Goal: Find specific page/section: Find specific page/section

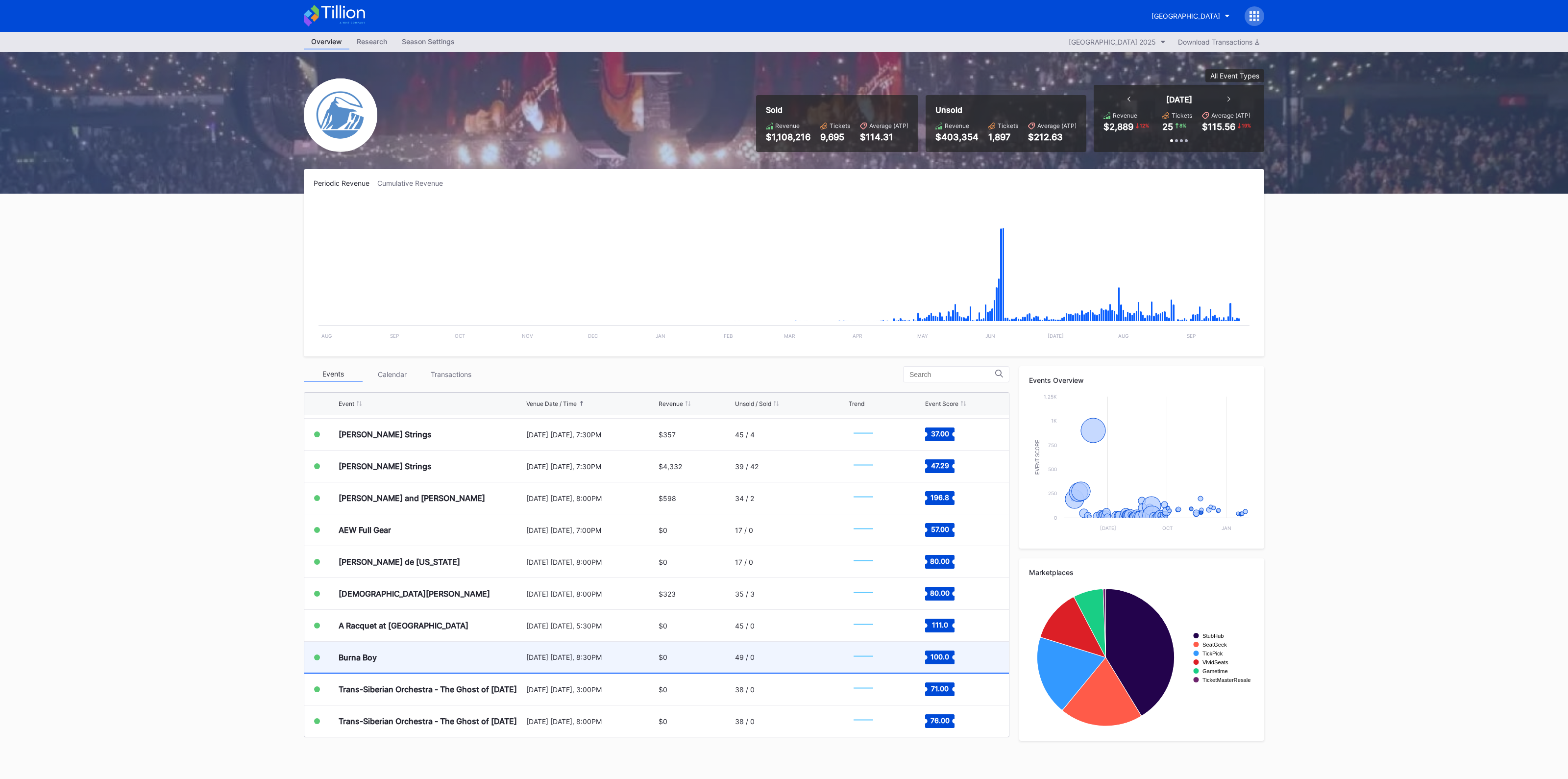
scroll to position [1894, 0]
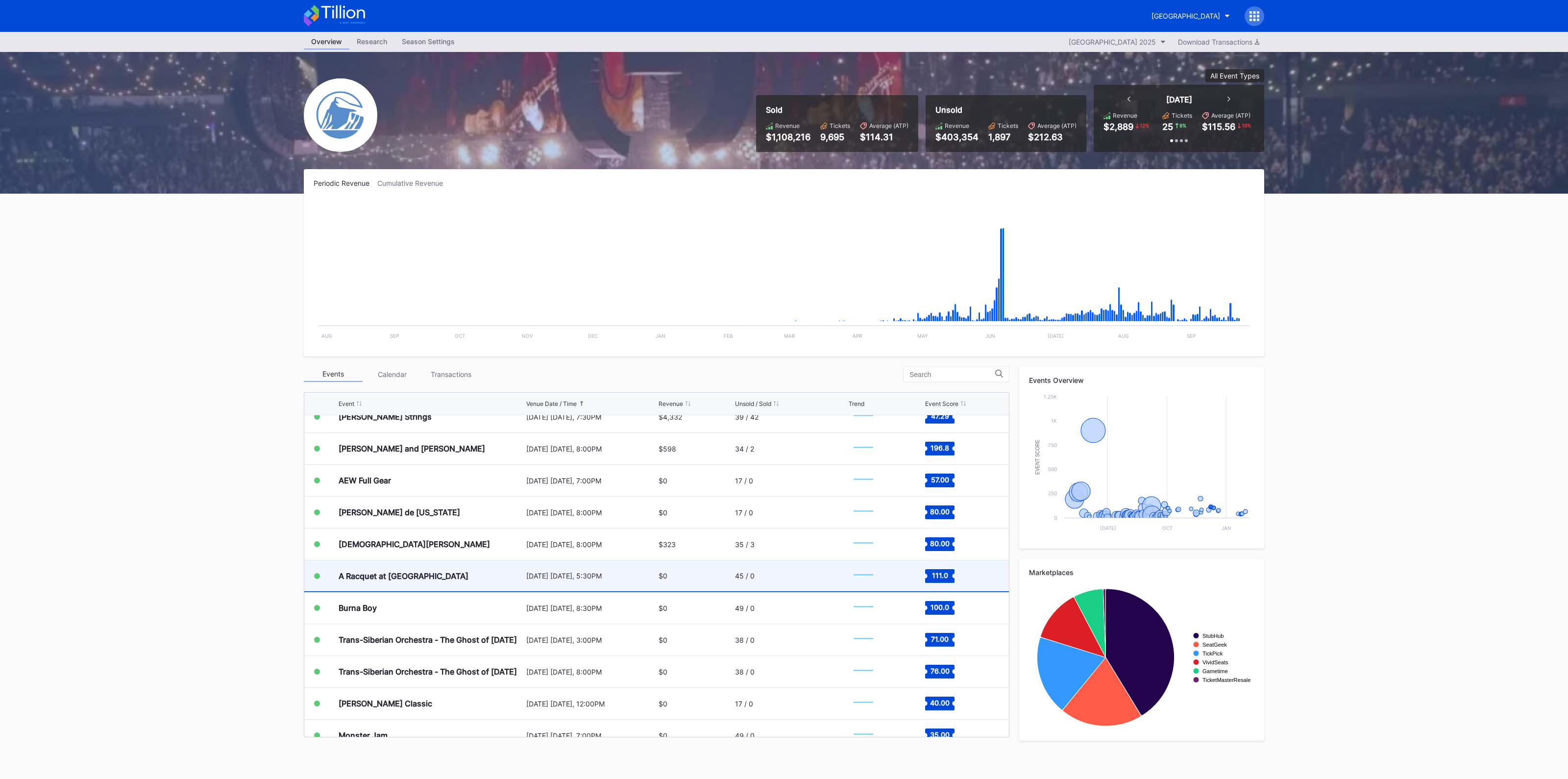
click at [563, 584] on div "[DATE] [DATE], 5:30PM" at bounding box center [591, 576] width 130 height 31
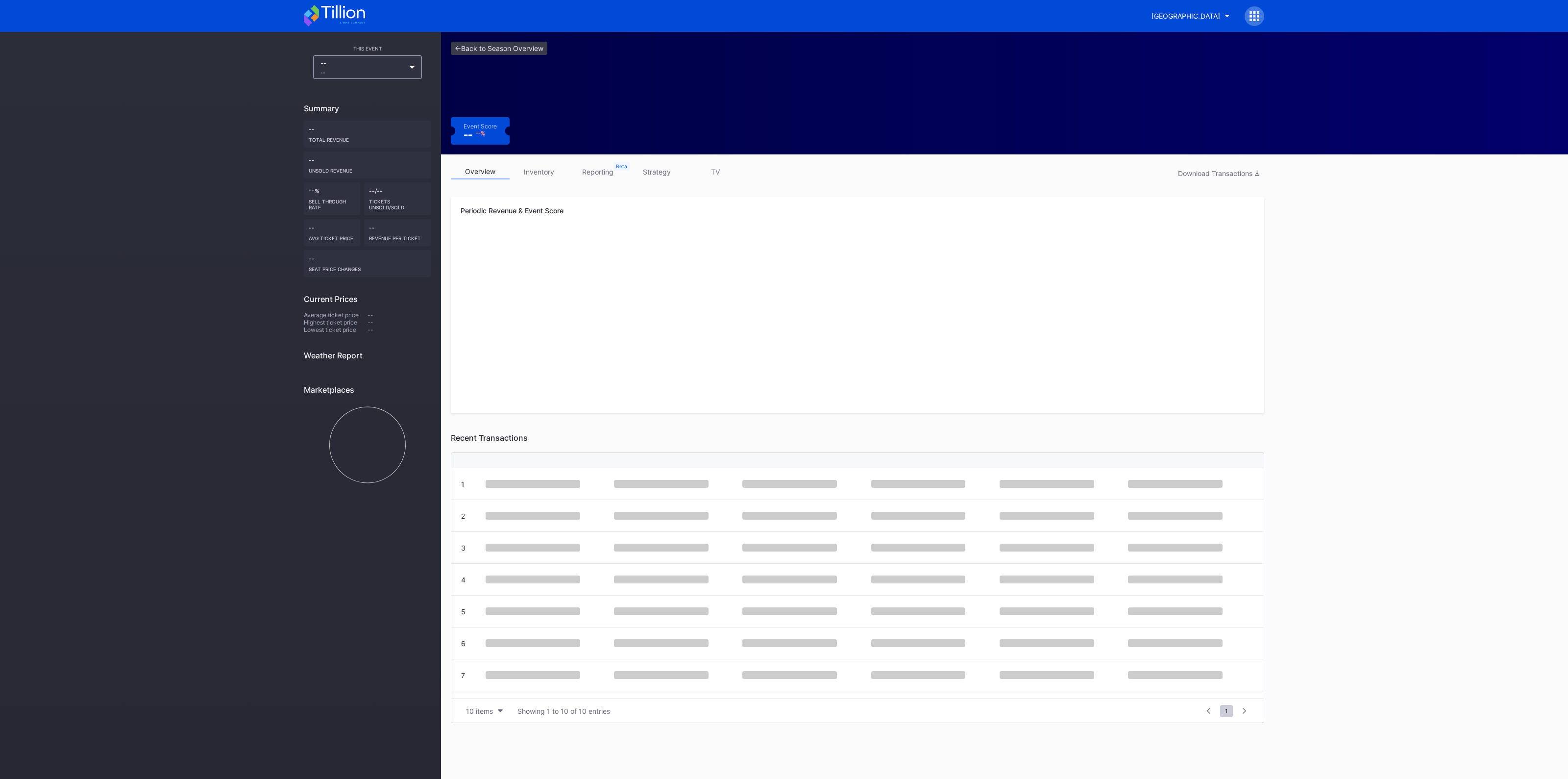
click at [539, 168] on link "inventory" at bounding box center [539, 171] width 59 height 15
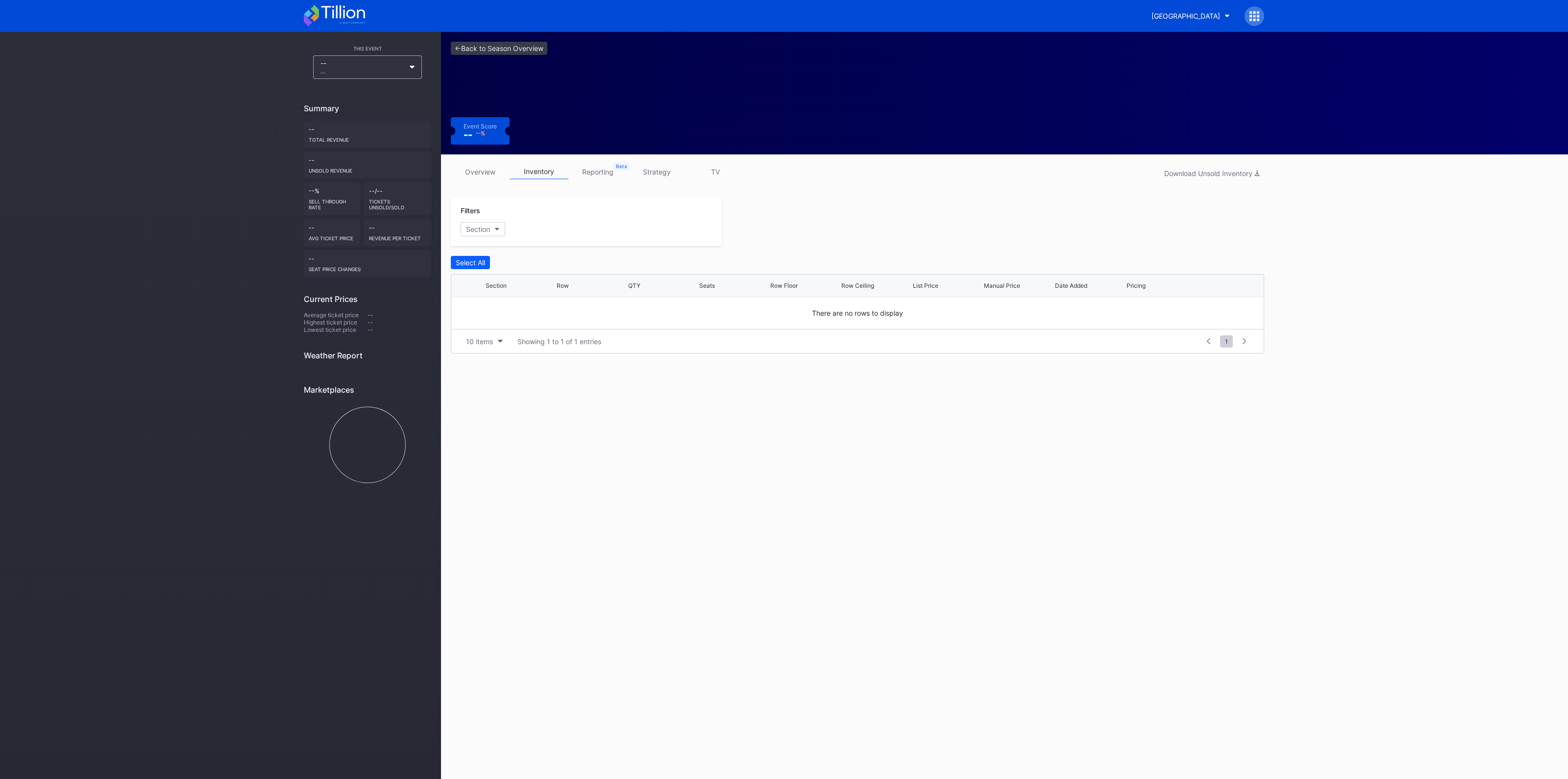
click at [487, 179] on div "overview inventory reporting strategy TV Download Unsold Inventory" at bounding box center [857, 174] width 813 height 20
click at [487, 173] on link "overview" at bounding box center [480, 171] width 59 height 15
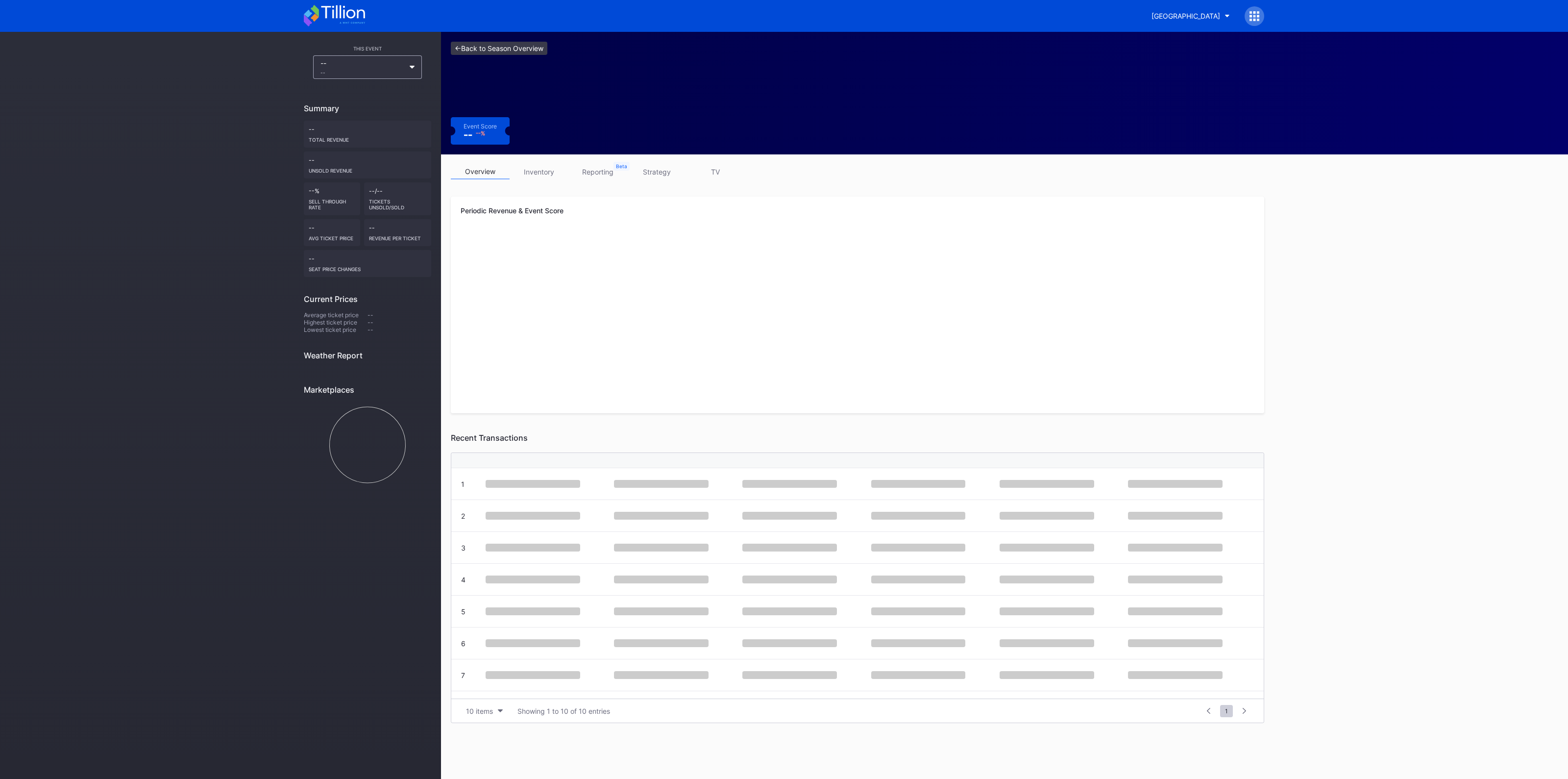
click at [490, 45] on link "<- Back to Season Overview" at bounding box center [499, 48] width 96 height 13
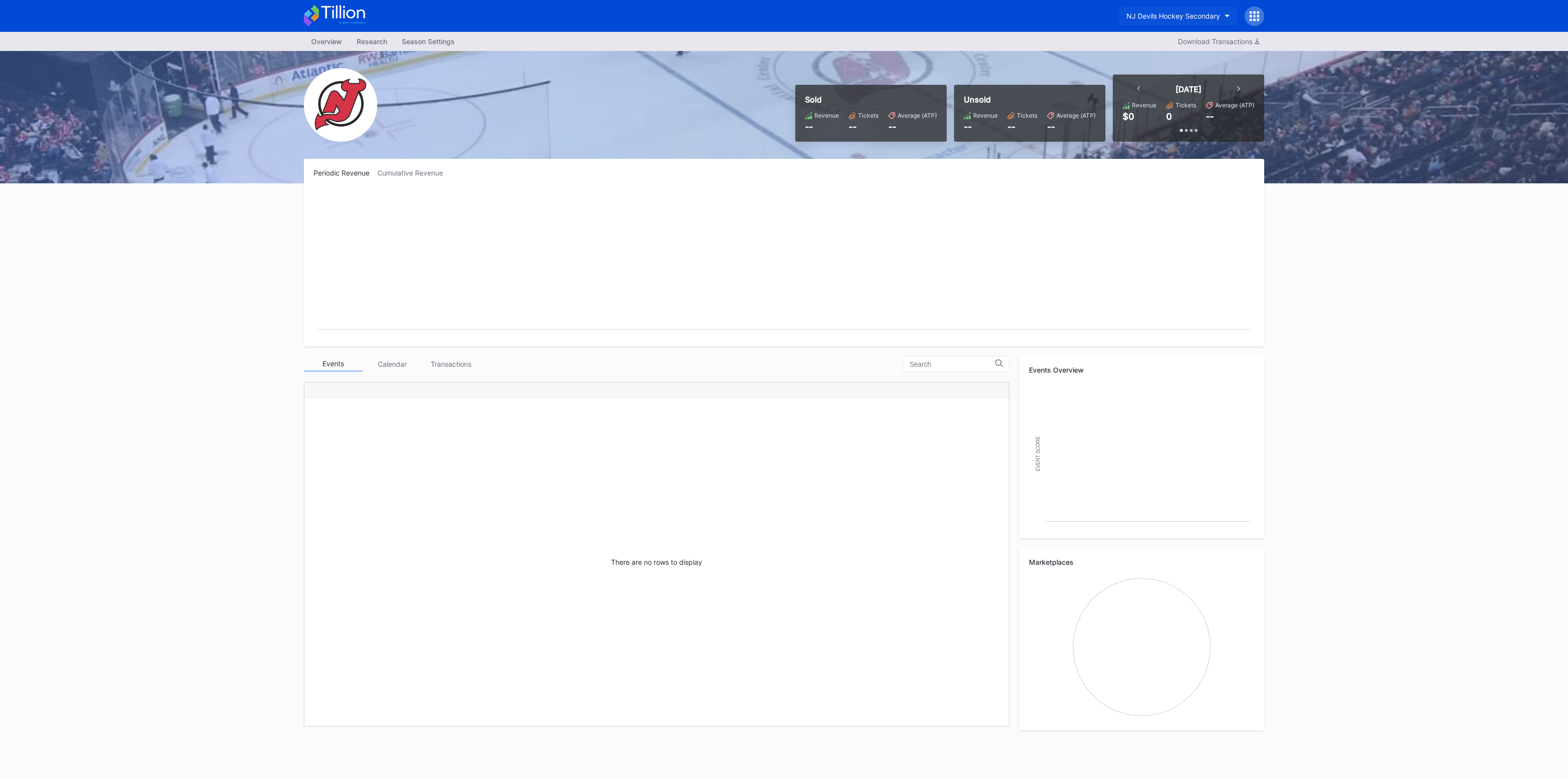
click at [1157, 19] on div "NJ Devils Hockey Secondary" at bounding box center [1173, 16] width 94 height 8
click at [1159, 72] on div "[GEOGRAPHIC_DATA]" at bounding box center [1176, 80] width 114 height 18
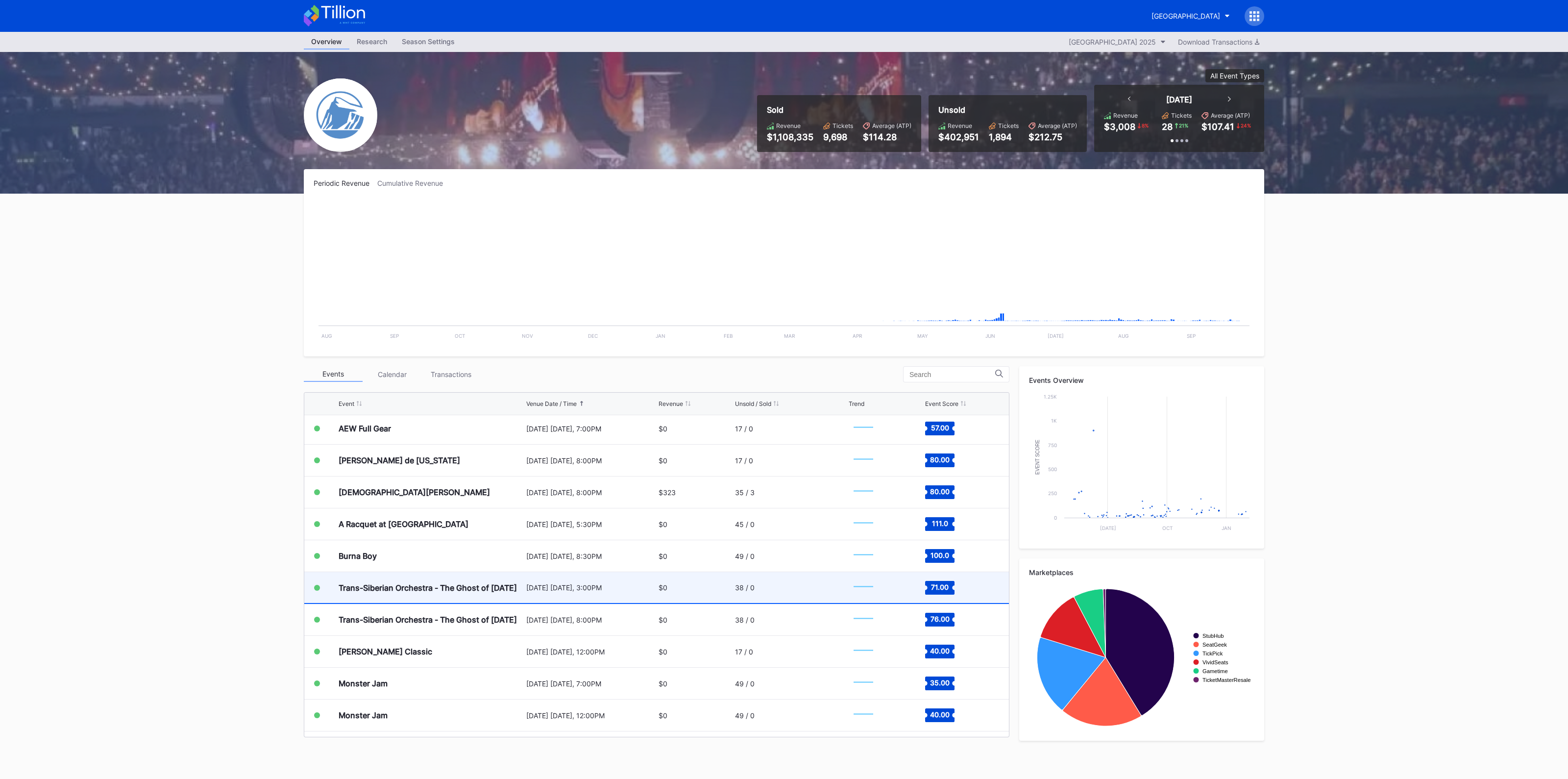
scroll to position [1955, 0]
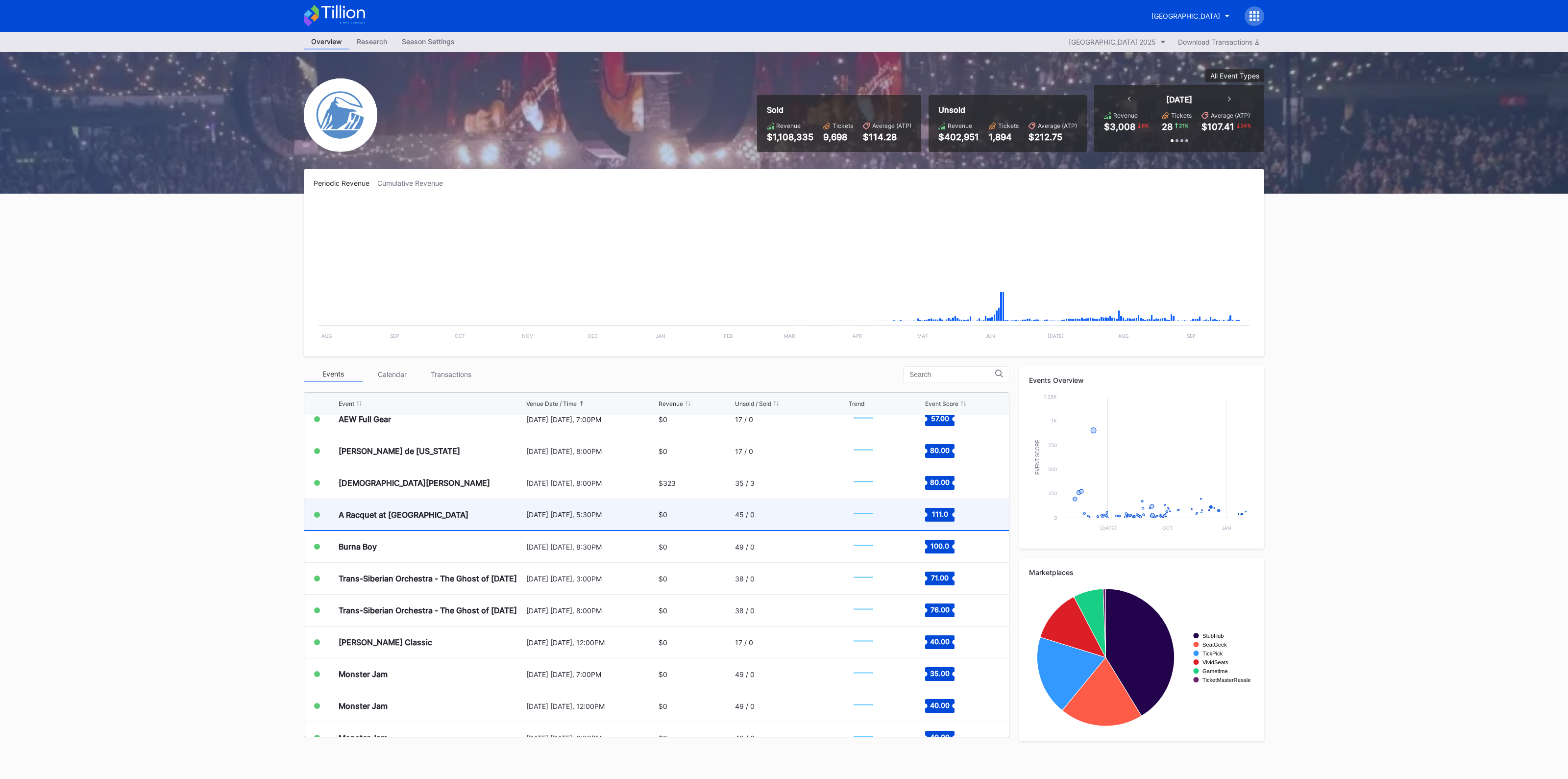
click at [532, 519] on div "[DATE] [DATE], 5:30PM" at bounding box center [591, 514] width 130 height 31
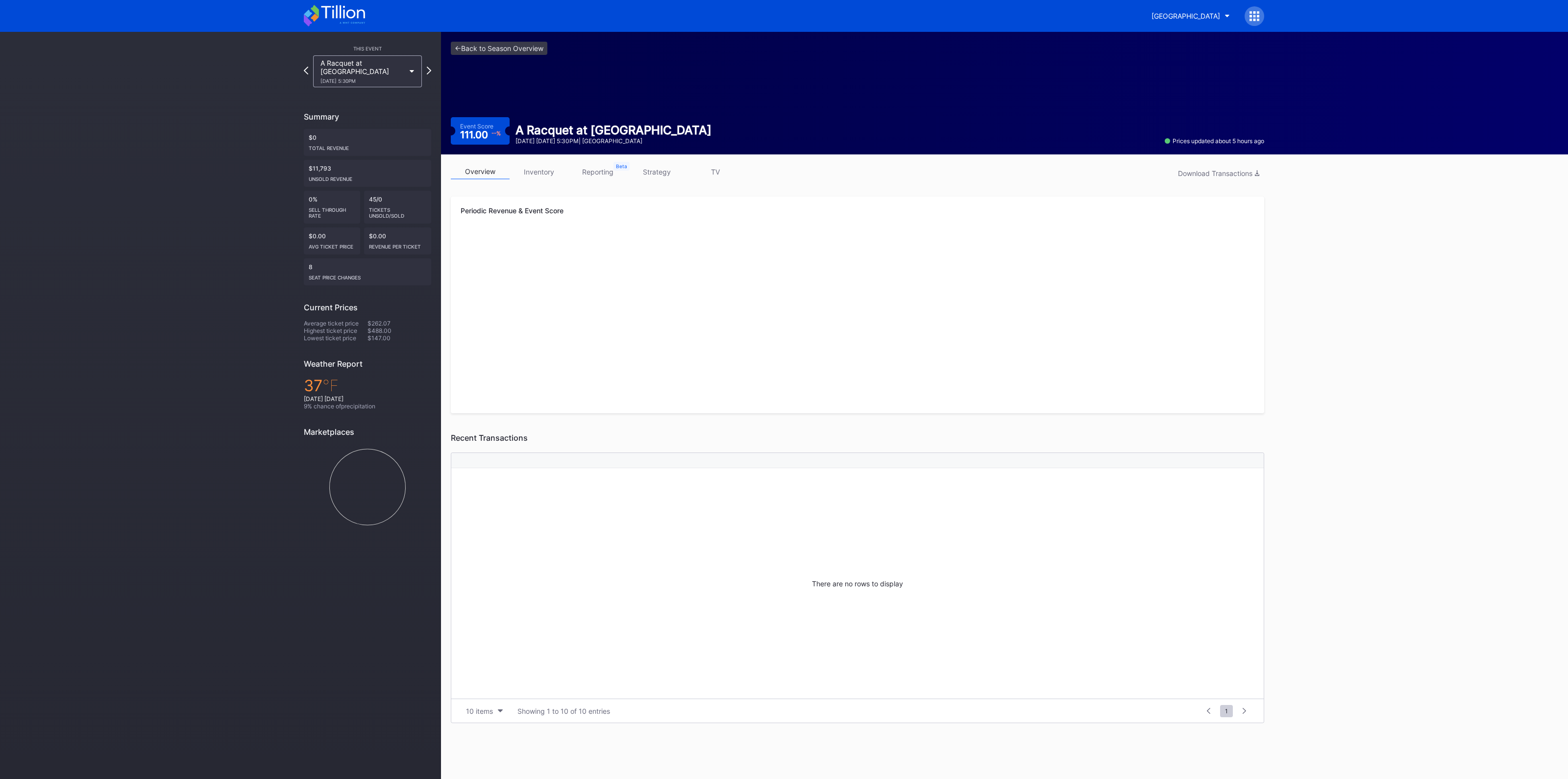
click at [532, 168] on link "inventory" at bounding box center [539, 171] width 59 height 15
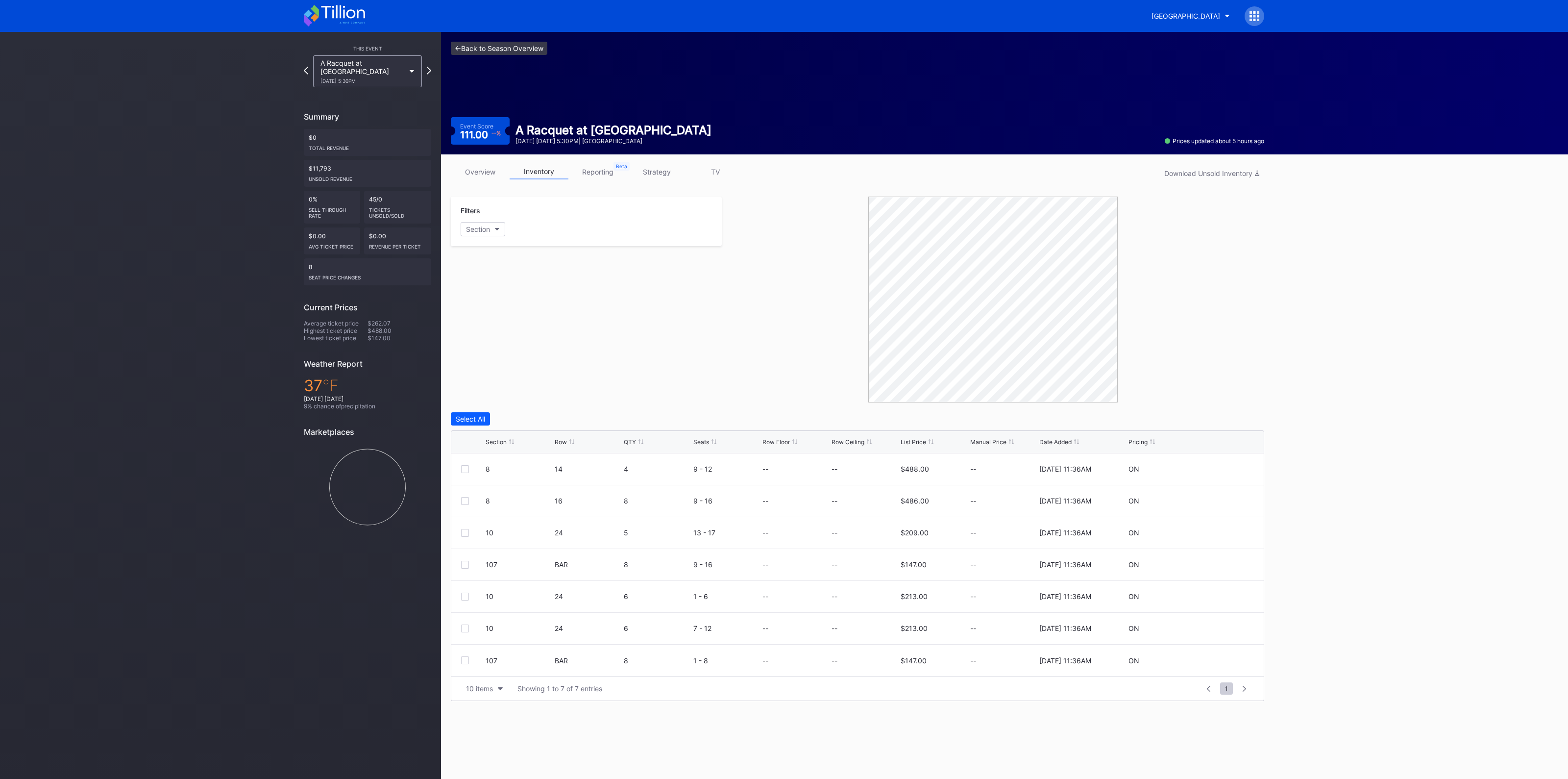
click at [486, 54] on link "<- Back to Season Overview" at bounding box center [499, 48] width 96 height 13
